Goal: Task Accomplishment & Management: Use online tool/utility

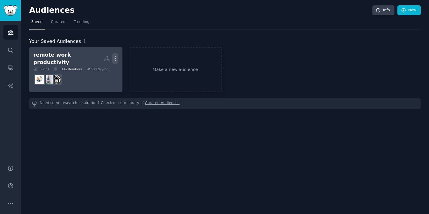
click at [116, 55] on icon "button" at bounding box center [115, 58] width 6 height 6
click at [101, 70] on p "Delete" at bounding box center [99, 71] width 14 height 6
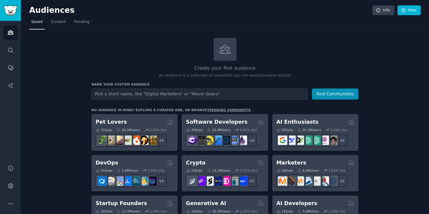
click at [154, 94] on input "text" at bounding box center [200, 94] width 216 height 11
type input "Search Results Brawlhalla Members: 182K Daily Posts: N/A A subreddit for the 2D…"
click at [312, 89] on button "Find Communities" at bounding box center [335, 94] width 47 height 11
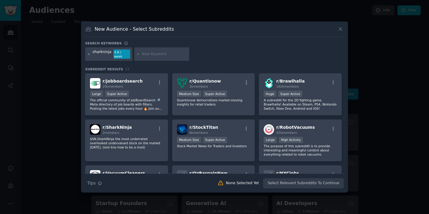
click at [90, 54] on icon at bounding box center [88, 53] width 3 height 3
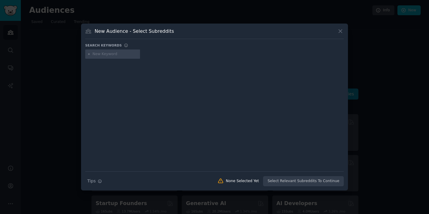
click at [114, 55] on input "text" at bounding box center [115, 54] width 45 height 5
click at [341, 31] on icon at bounding box center [340, 31] width 3 height 3
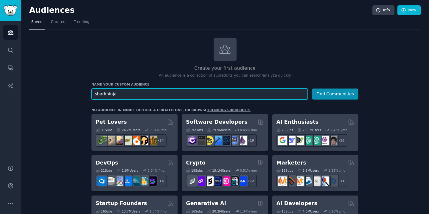
click at [121, 94] on input "sharkninja" at bounding box center [200, 94] width 216 height 11
type input "sharkninja food processor"
click at [312, 89] on button "Find Communities" at bounding box center [335, 94] width 47 height 11
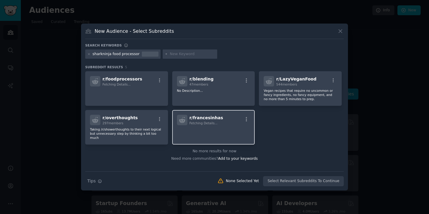
click at [199, 123] on span "Fetching Details..." at bounding box center [204, 123] width 28 height 4
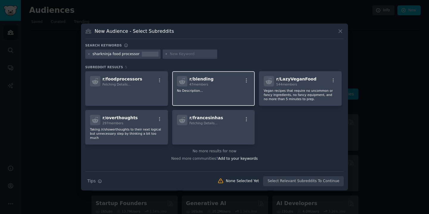
click at [210, 99] on div "r/ blending 47 members No Description..." at bounding box center [213, 88] width 83 height 35
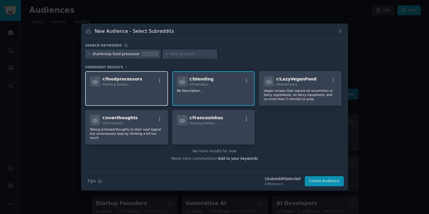
click at [134, 95] on p at bounding box center [126, 95] width 73 height 13
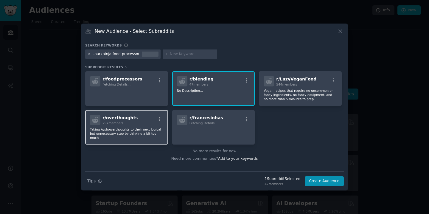
click at [145, 128] on p "Taking /r/showerthoughts to their next logical but unnecessary step by thinking…" at bounding box center [126, 133] width 73 height 13
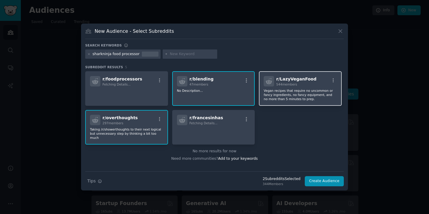
click at [280, 95] on p "Vegan recipes that require no uncommon or fancy ingredients, no fancy equipment…" at bounding box center [300, 95] width 73 height 13
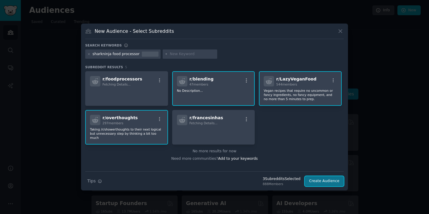
click at [320, 182] on button "Create Audience" at bounding box center [324, 181] width 39 height 10
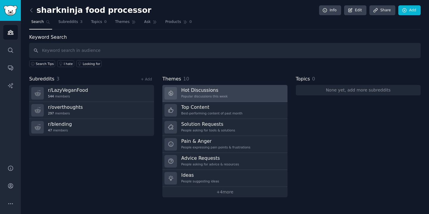
click at [250, 96] on link "Hot Discussions Popular discussions this week" at bounding box center [224, 93] width 125 height 17
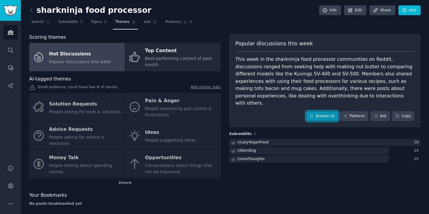
click at [316, 111] on link "Browse all" at bounding box center [322, 116] width 32 height 10
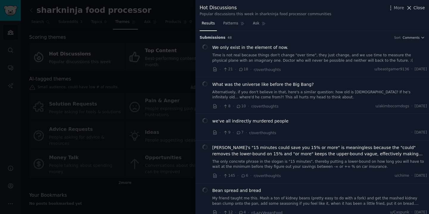
click at [414, 10] on button "Close" at bounding box center [415, 8] width 19 height 6
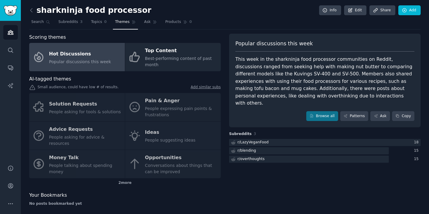
click at [272, 181] on div "Popular discussions this week This week in the sharkninja food processor commun…" at bounding box center [325, 122] width 192 height 177
